Goal: Information Seeking & Learning: Understand process/instructions

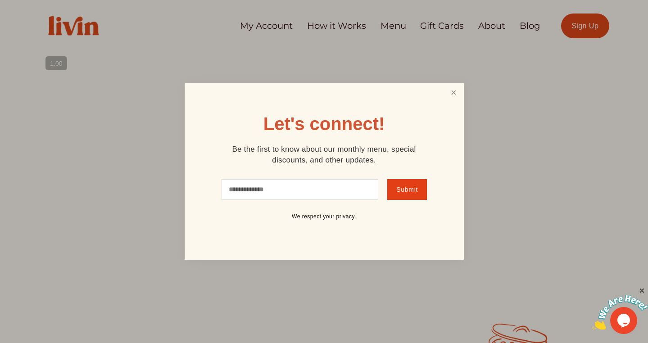
click at [448, 93] on link "Close" at bounding box center [453, 93] width 17 height 17
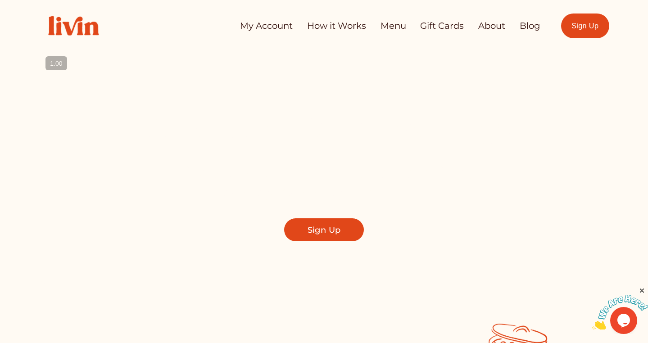
scroll to position [5, 0]
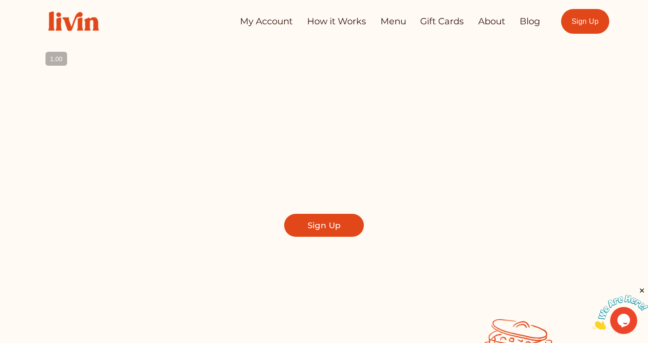
click at [386, 17] on link "Menu" at bounding box center [394, 22] width 26 height 18
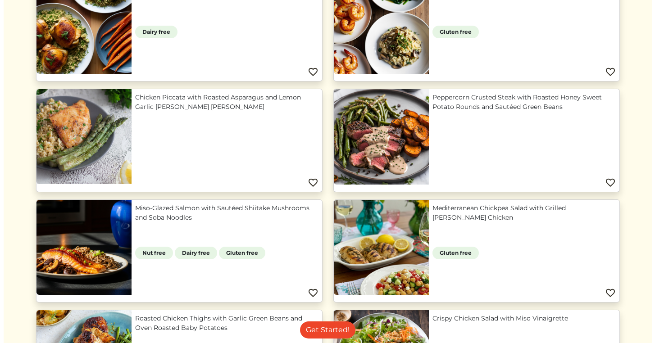
scroll to position [269, 0]
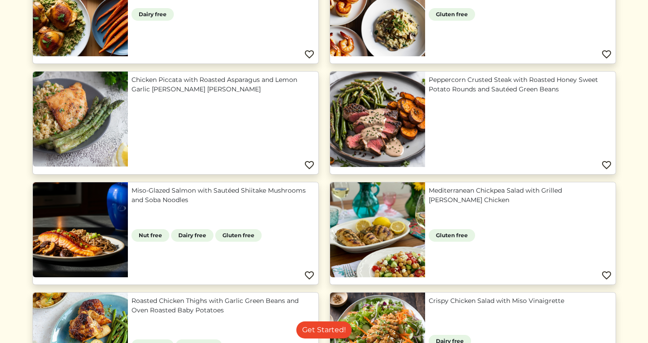
click at [132, 94] on link "Chicken Piccata with Roasted Asparagus and Lemon Garlic Herb Brown Rice" at bounding box center [223, 84] width 183 height 19
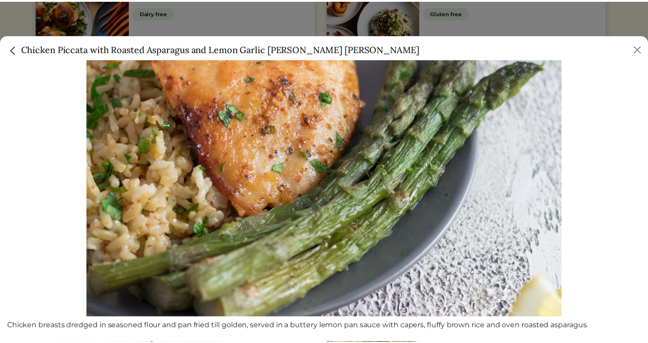
scroll to position [0, 0]
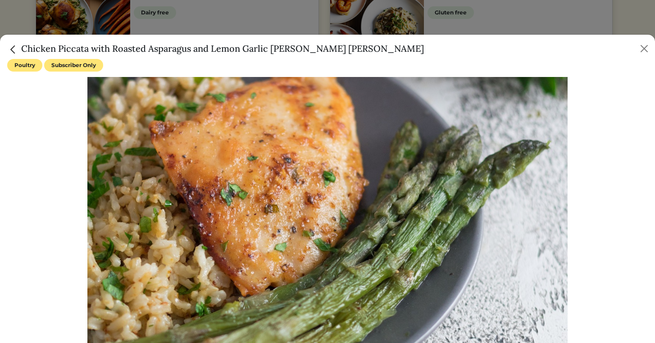
click at [11, 48] on img "Close" at bounding box center [13, 50] width 12 height 12
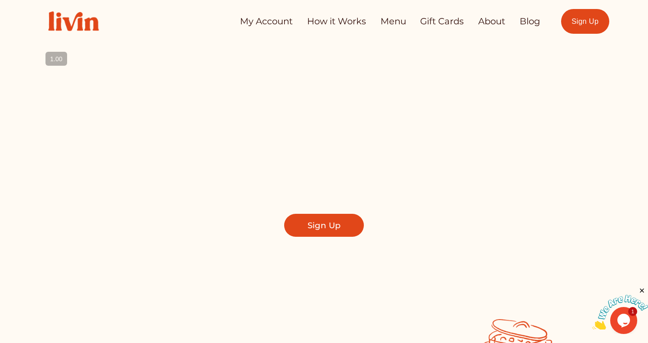
click at [320, 23] on link "How it Works" at bounding box center [336, 22] width 59 height 18
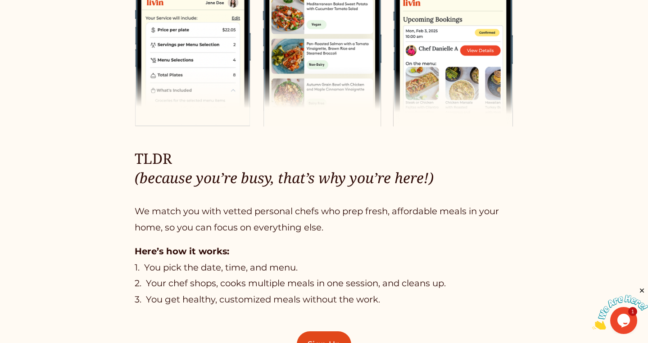
scroll to position [437, 0]
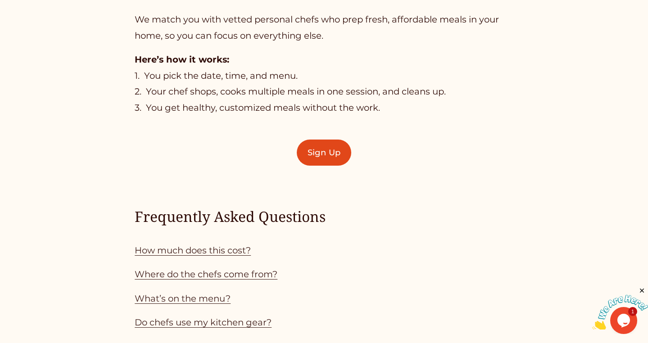
click at [240, 253] on link "How much does this cost?" at bounding box center [193, 250] width 116 height 11
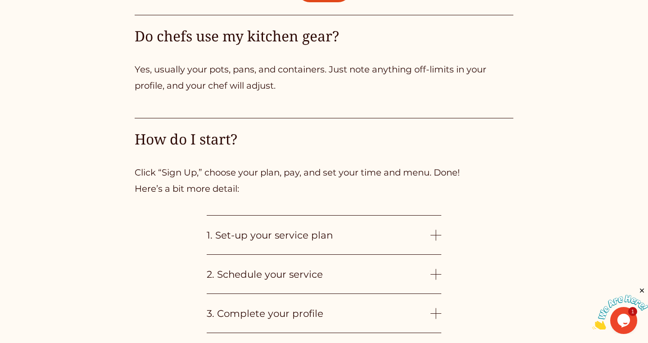
scroll to position [1971, 0]
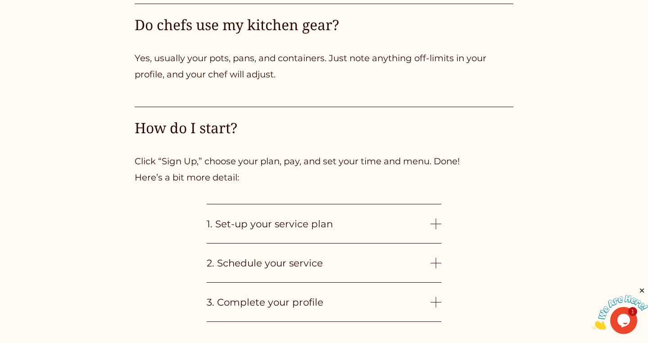
click at [241, 243] on button "1. Set-up your service plan" at bounding box center [324, 223] width 235 height 39
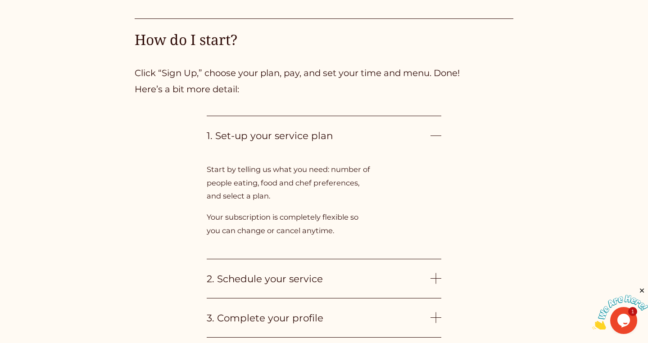
scroll to position [2100, 0]
